Goal: Task Accomplishment & Management: Manage account settings

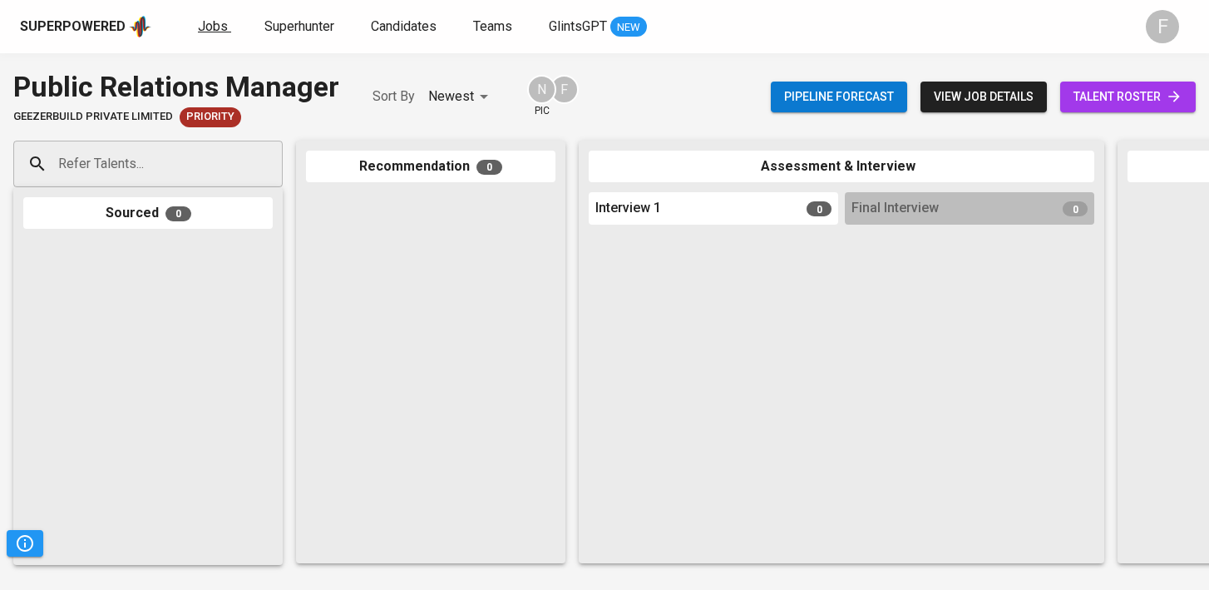
click at [206, 22] on span "Jobs" at bounding box center [213, 26] width 30 height 16
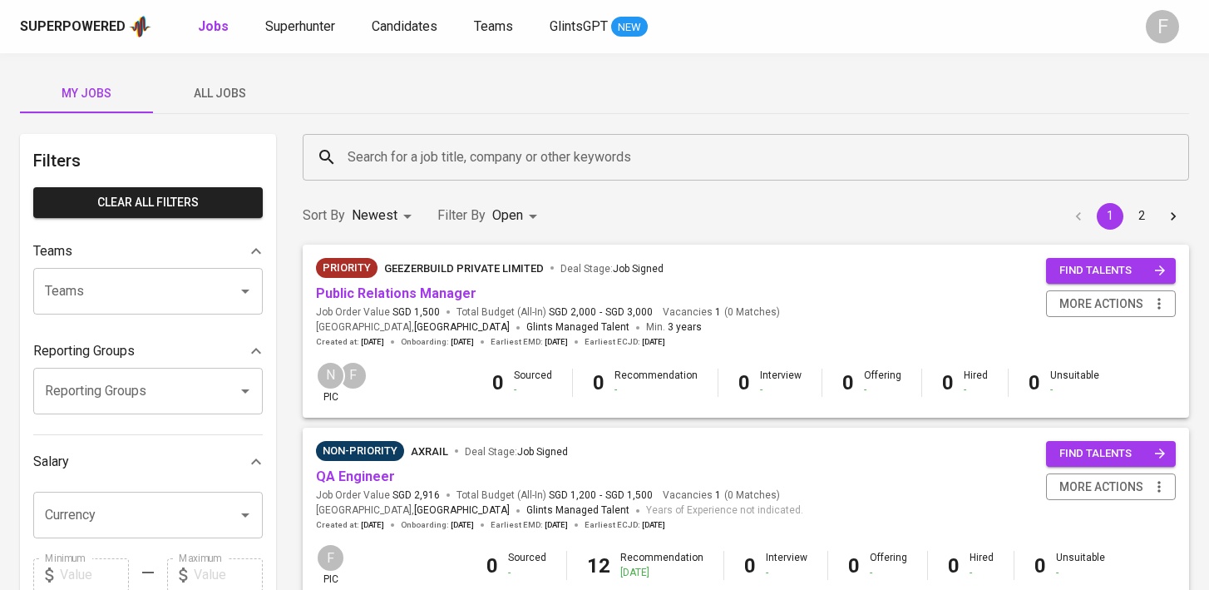
click at [361, 155] on input "Search for a job title, company or other keywords" at bounding box center [750, 157] width 813 height 32
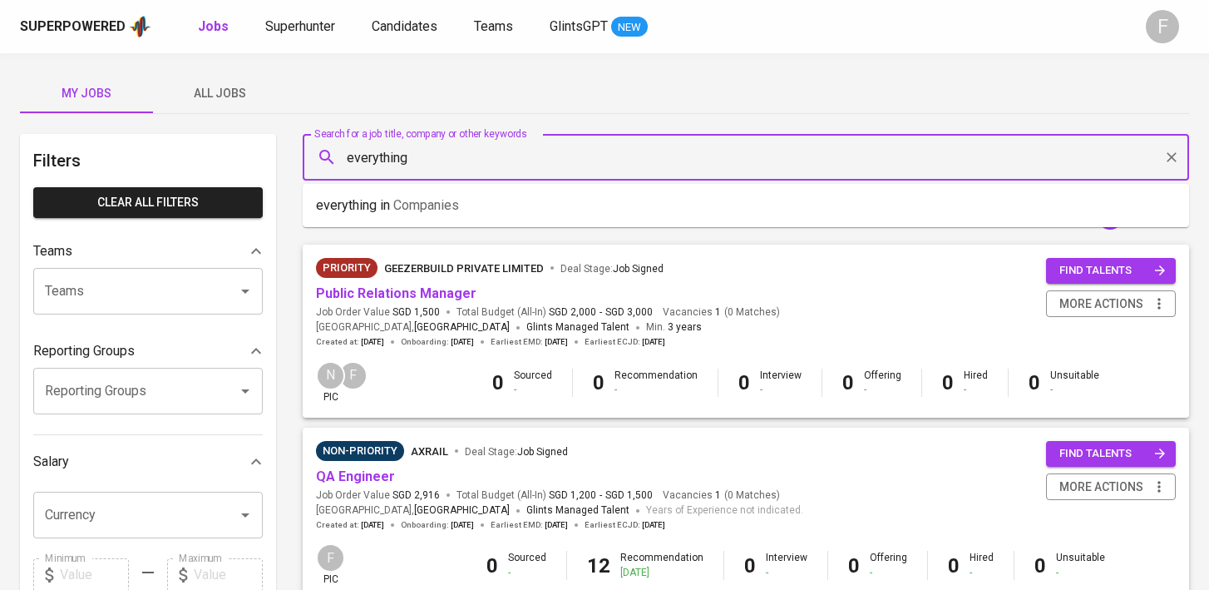
type input "everything"
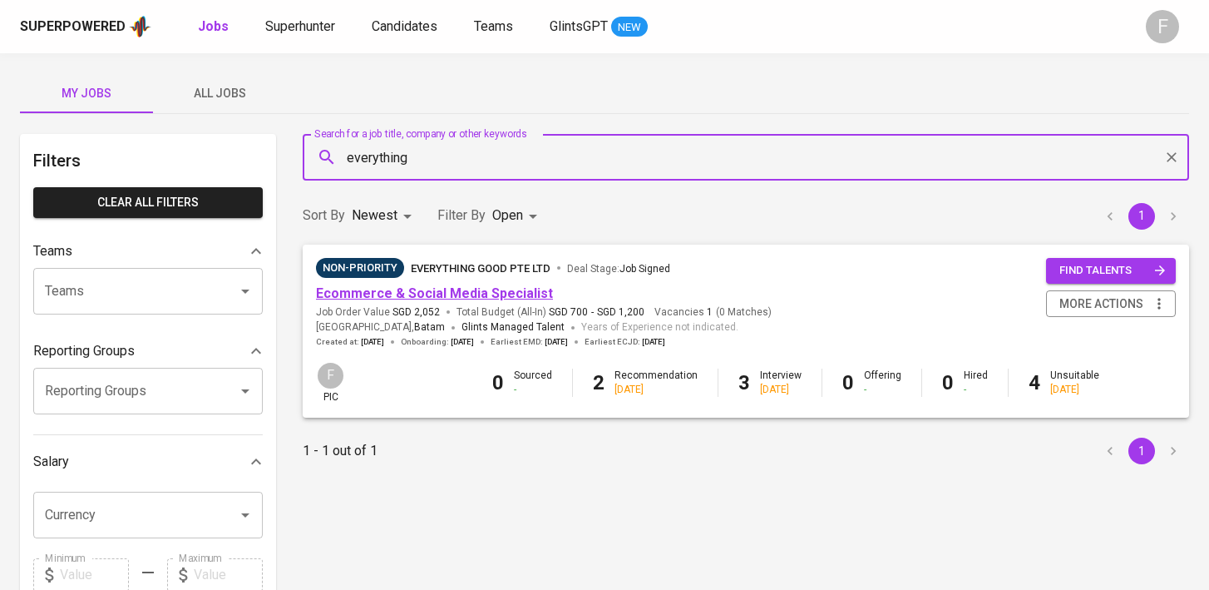
click at [391, 291] on link "Ecommerce & Social Media Specialist" at bounding box center [434, 293] width 237 height 16
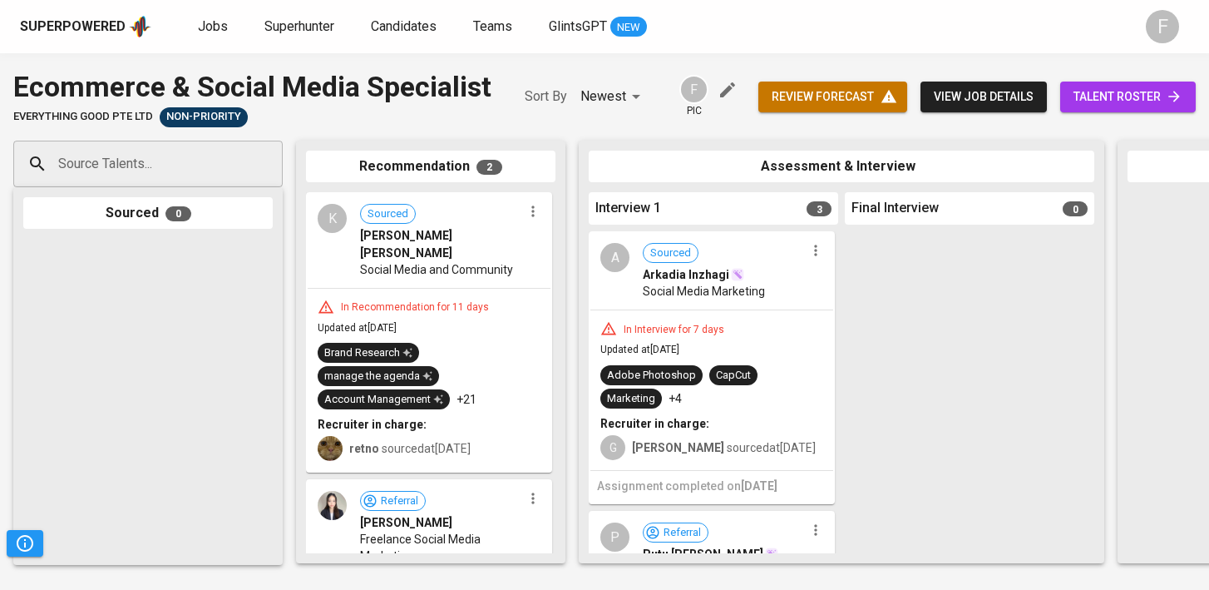
click at [1093, 106] on span "talent roster" at bounding box center [1128, 97] width 109 height 21
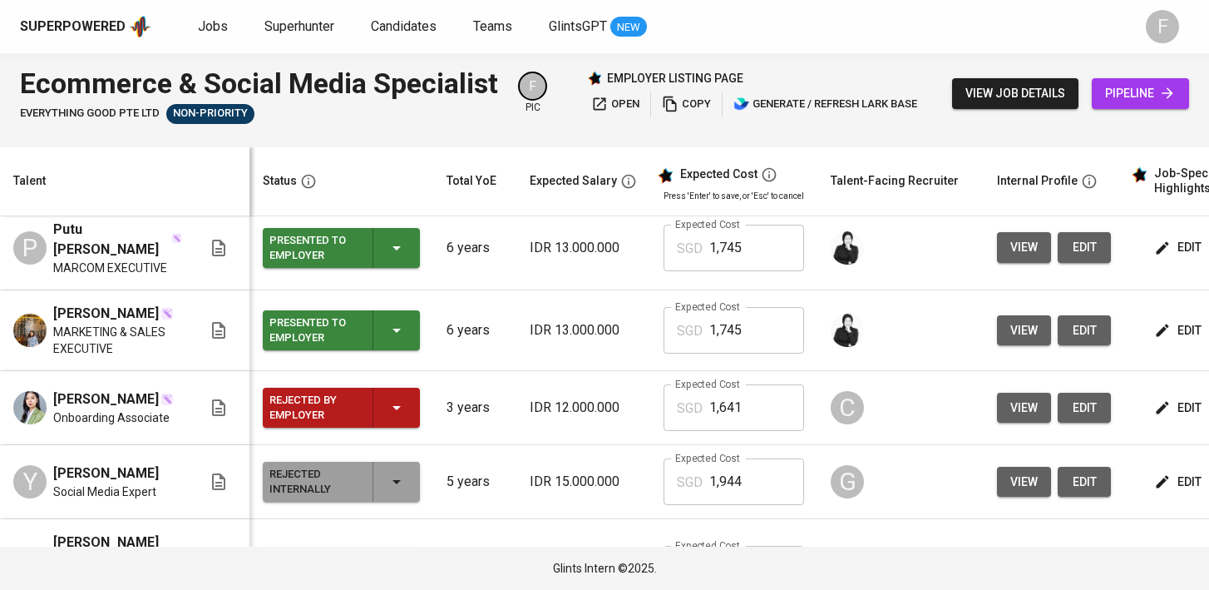
scroll to position [0, 215]
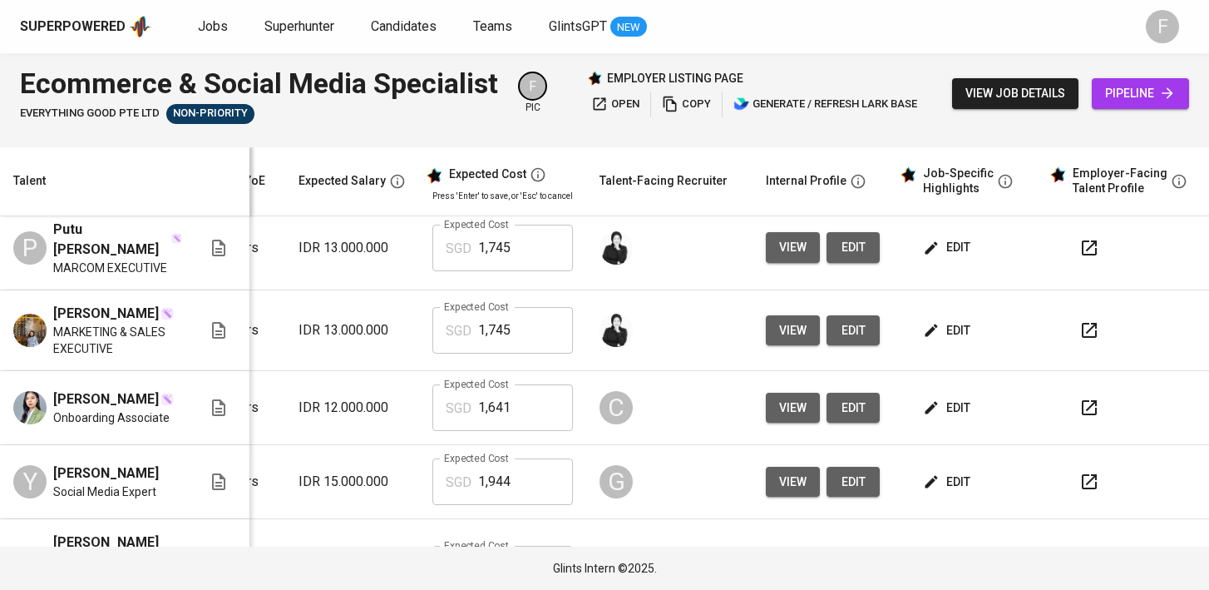
click at [1082, 323] on icon "button" at bounding box center [1089, 330] width 15 height 15
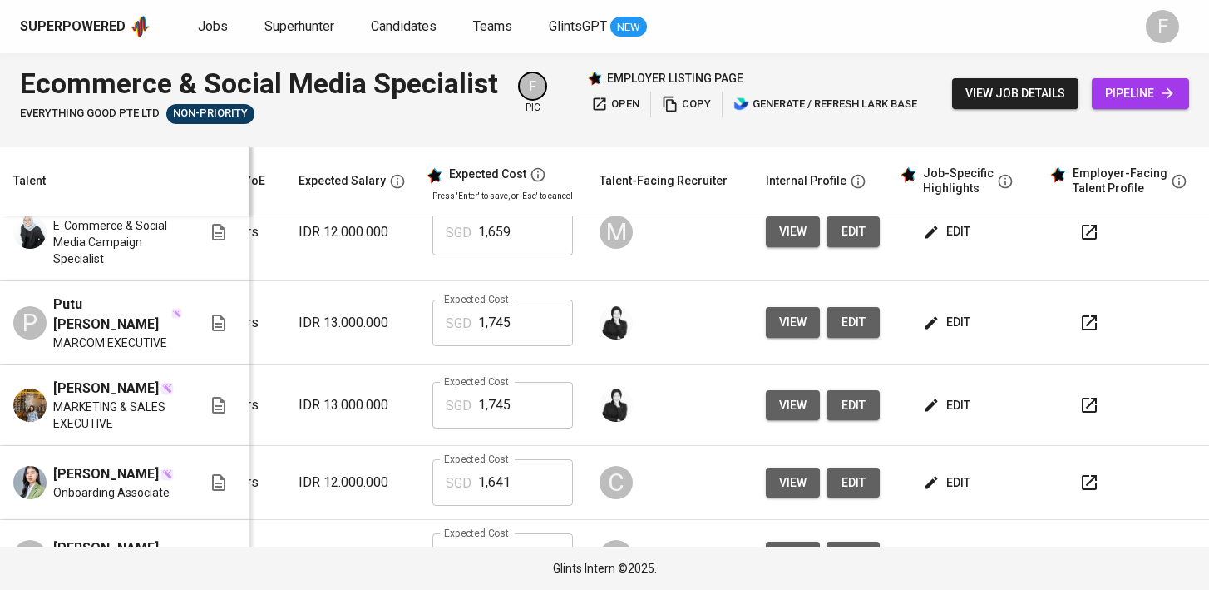
scroll to position [0, 240]
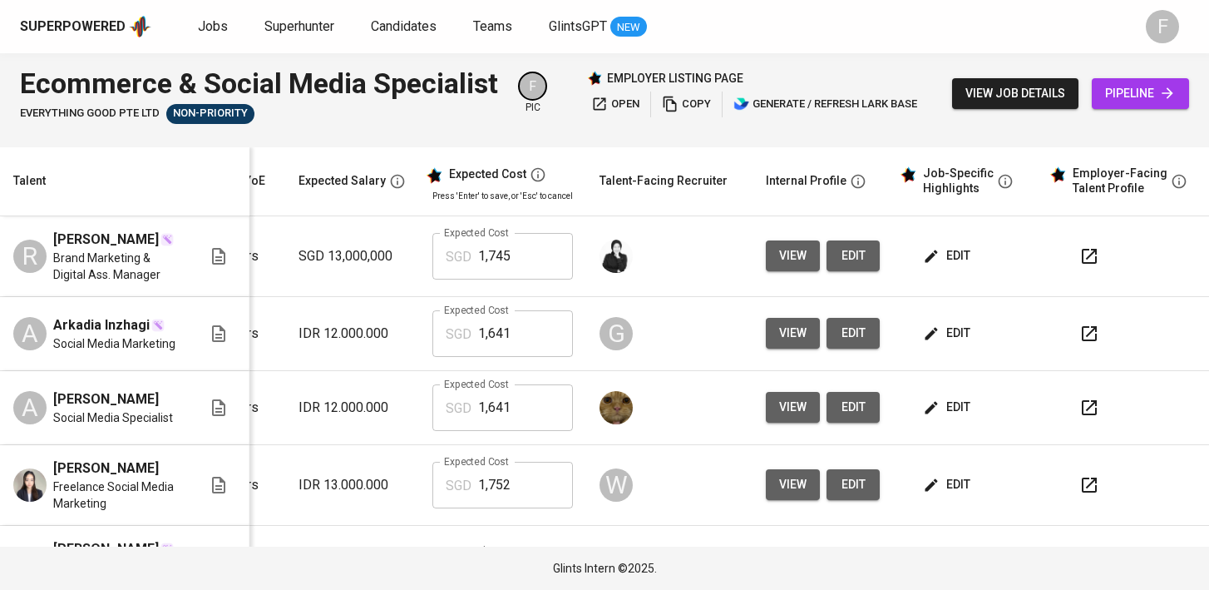
click at [1082, 334] on icon "button" at bounding box center [1089, 333] width 15 height 15
click at [1070, 408] on button "button" at bounding box center [1090, 408] width 40 height 40
